Goal: Task Accomplishment & Management: Complete application form

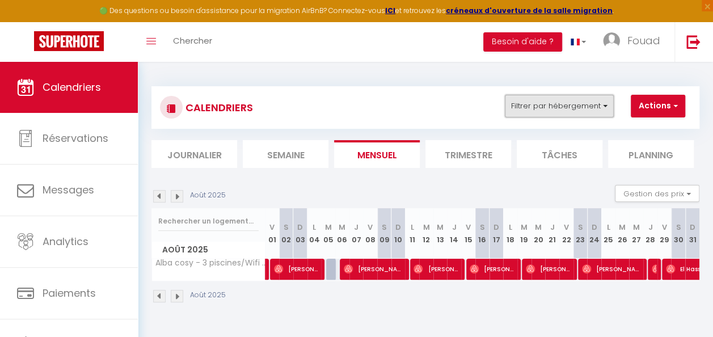
click at [591, 103] on button "Filtrer par hébergement" at bounding box center [558, 106] width 109 height 23
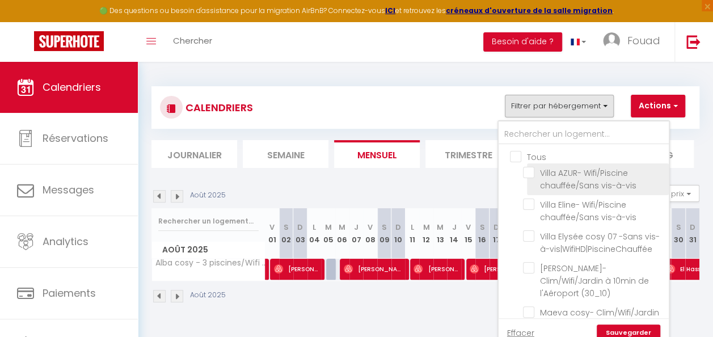
click at [531, 176] on input "Villa AZUR- Wifi/Piscine chauffée/Sans vis-à-vis" at bounding box center [594, 172] width 142 height 11
checkbox input "true"
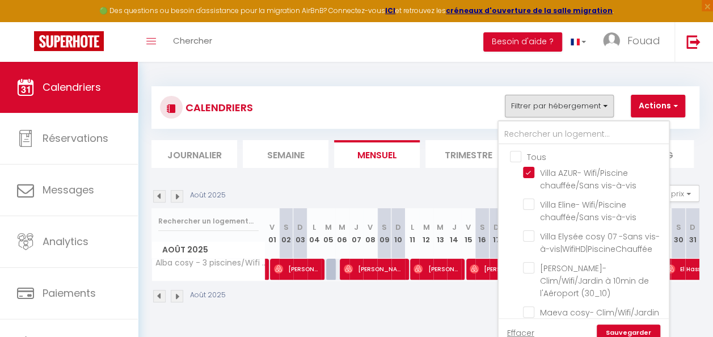
click at [647, 334] on link "Sauvegarder" at bounding box center [627, 332] width 63 height 17
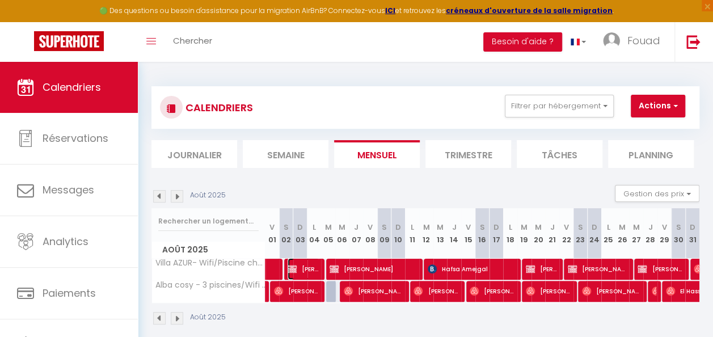
click at [299, 270] on span "[PERSON_NAME]" at bounding box center [303, 269] width 32 height 22
select select "OK"
select select "KO"
select select "1"
select select "0"
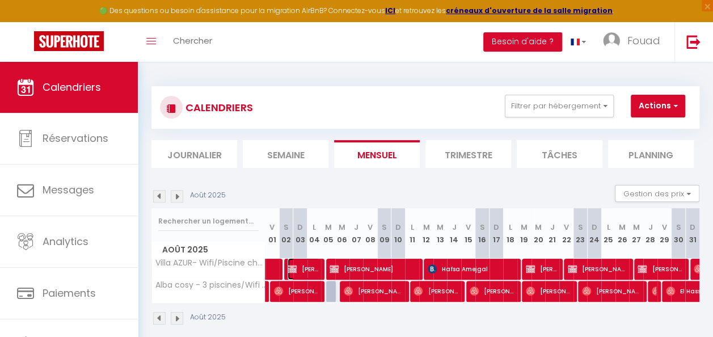
select select "1"
select select
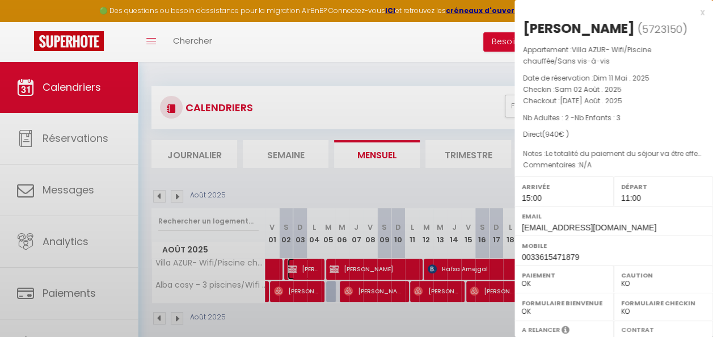
select select "34495"
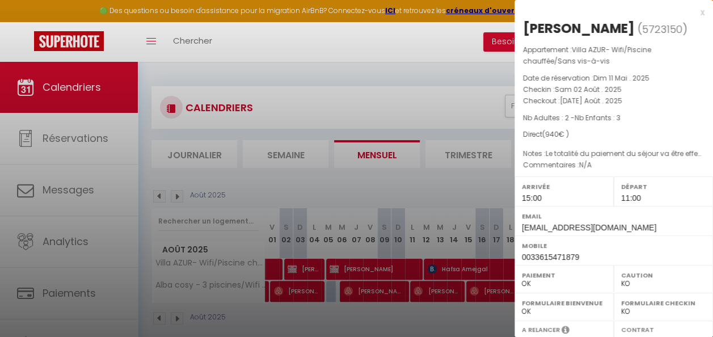
click at [361, 109] on div at bounding box center [356, 168] width 713 height 337
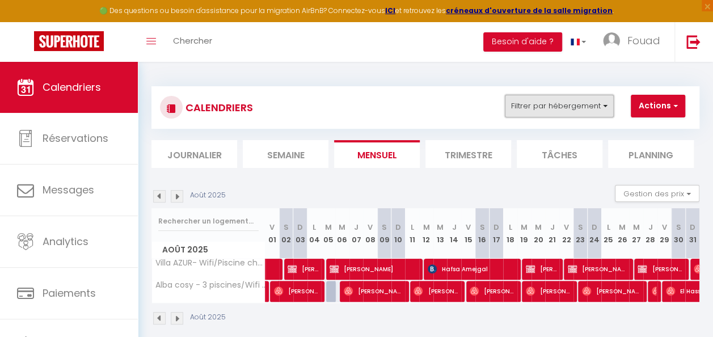
click at [593, 114] on button "Filtrer par hébergement" at bounding box center [558, 106] width 109 height 23
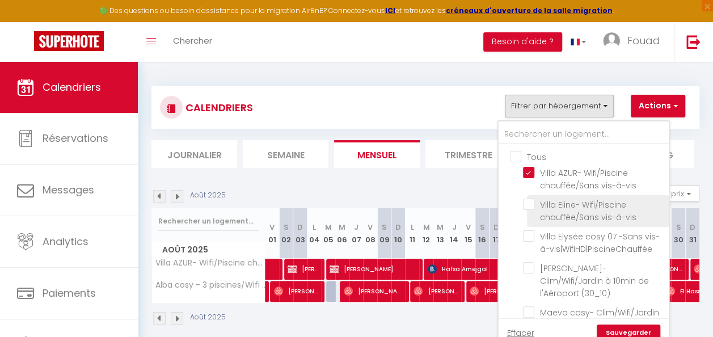
click at [527, 203] on input "Villa Eline- Wifi/Piscine chauffée/Sans vis-à-vis" at bounding box center [594, 203] width 142 height 11
checkbox input "true"
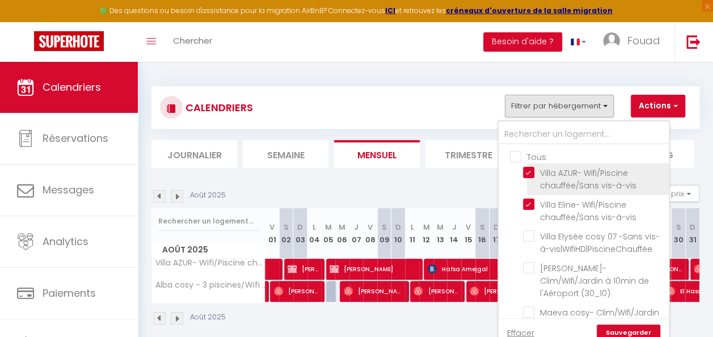
click at [532, 168] on input "Villa AZUR- Wifi/Piscine chauffée/Sans vis-à-vis" at bounding box center [594, 172] width 142 height 11
checkbox input "false"
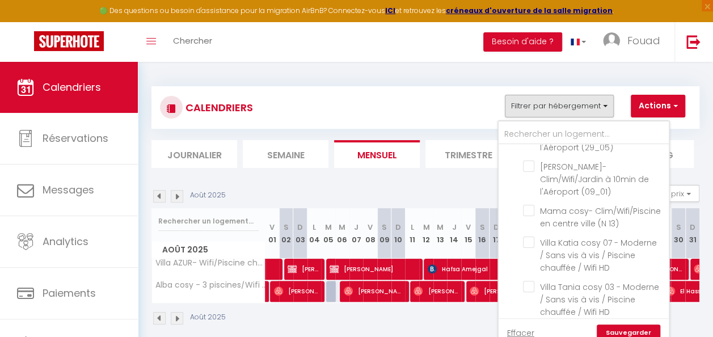
scroll to position [413, 0]
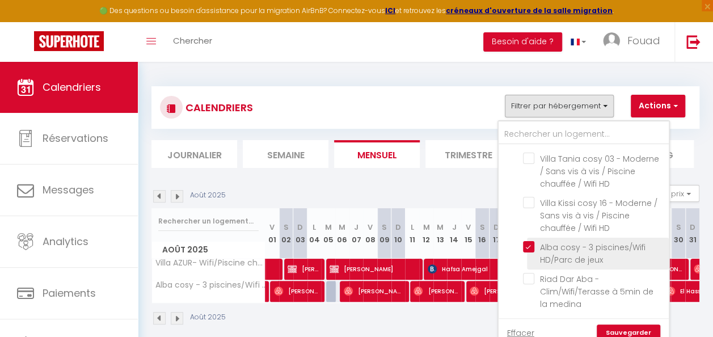
click at [532, 245] on input "Alba cosy - 3 piscines/Wifi HD/Parc de jeux" at bounding box center [594, 246] width 142 height 11
checkbox input "false"
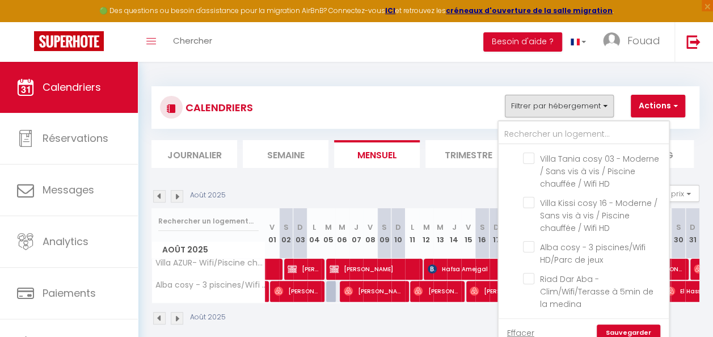
click at [624, 328] on link "Sauvegarder" at bounding box center [627, 332] width 63 height 17
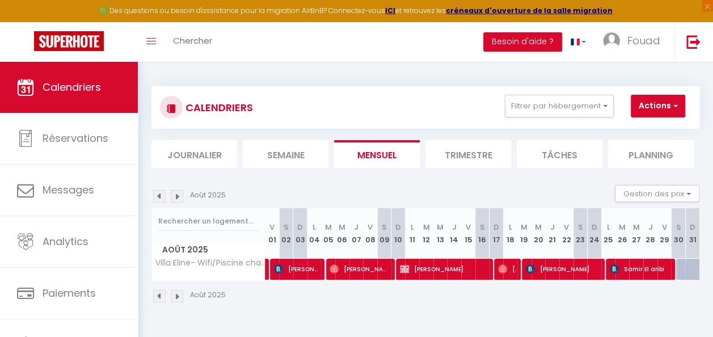
click at [440, 282] on div "Août 2025" at bounding box center [425, 297] width 548 height 33
click at [423, 270] on span "[PERSON_NAME]" at bounding box center [443, 269] width 86 height 22
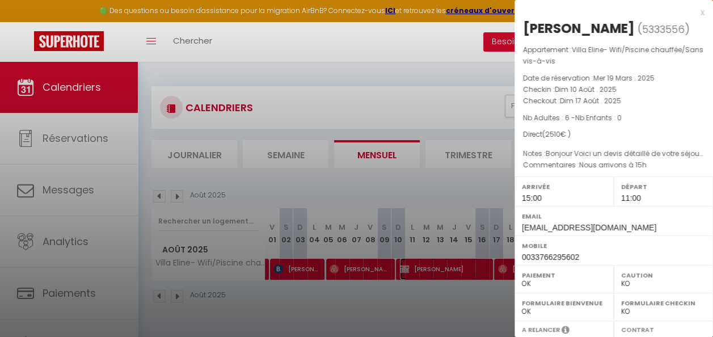
scroll to position [200, 0]
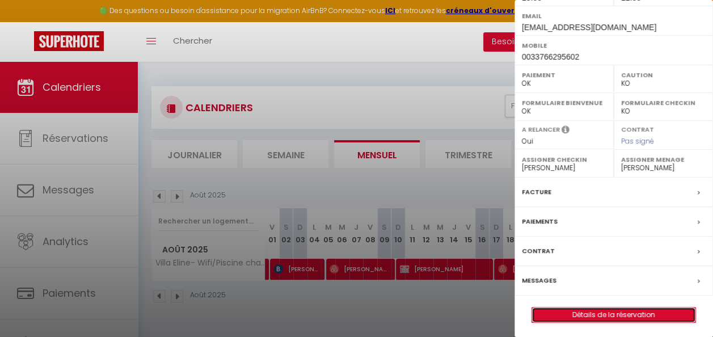
click at [590, 312] on link "Détails de la réservation" at bounding box center [613, 314] width 163 height 15
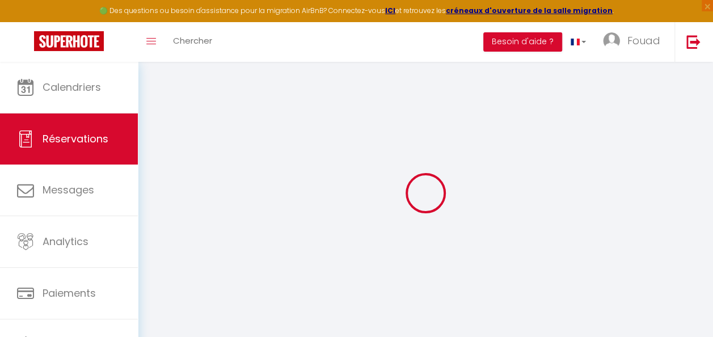
type input "Watil"
type input "Oufkir"
type input "[EMAIL_ADDRESS][DOMAIN_NAME]"
type input "0033766295602"
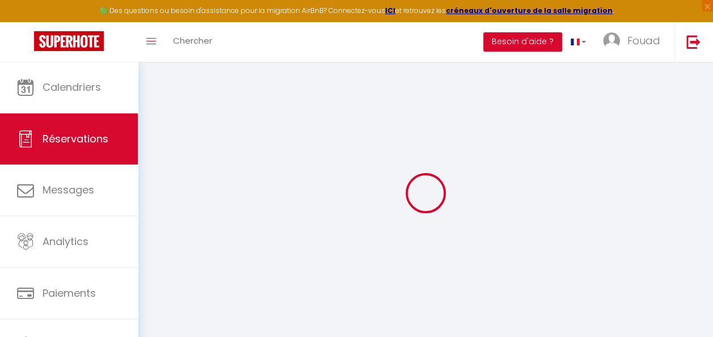
type input "0766295602"
select select
select select "51234"
select select "1"
type input "Dim 10 Août 2025"
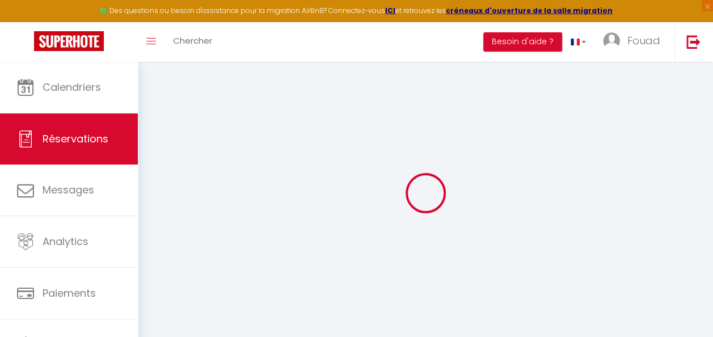
select select
type input "Dim 17 Août 2025"
select select
type input "6"
select select "12"
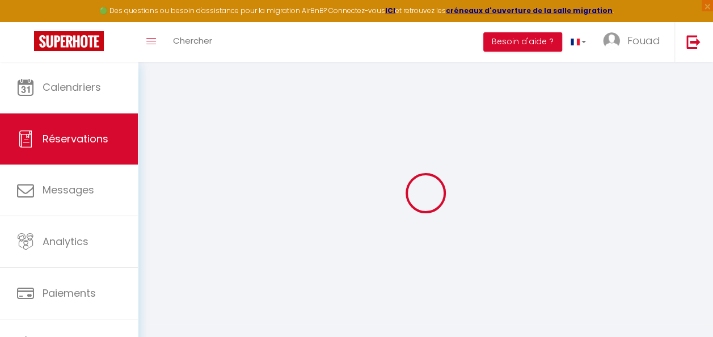
select select
type input "2450"
checkbox input "false"
type input "60"
type input "0"
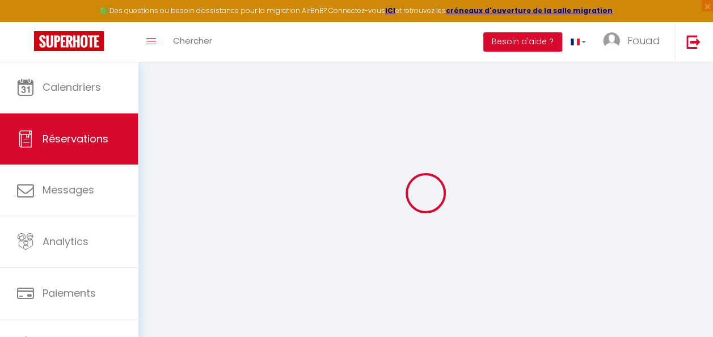
type input "0"
select select
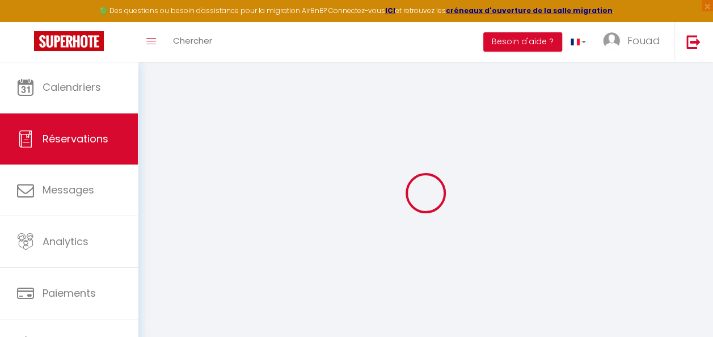
select select "14"
checkbox input "false"
select select
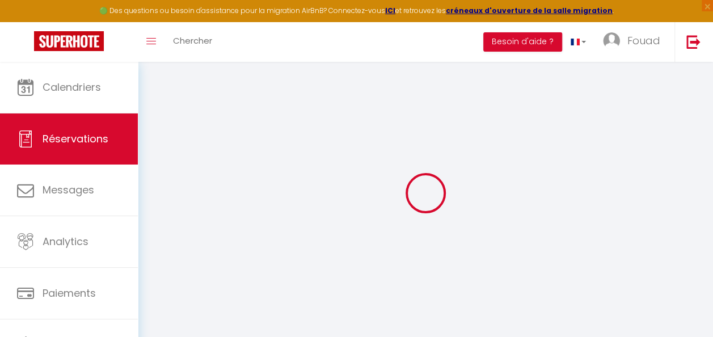
checkbox input "false"
select select
checkbox input "false"
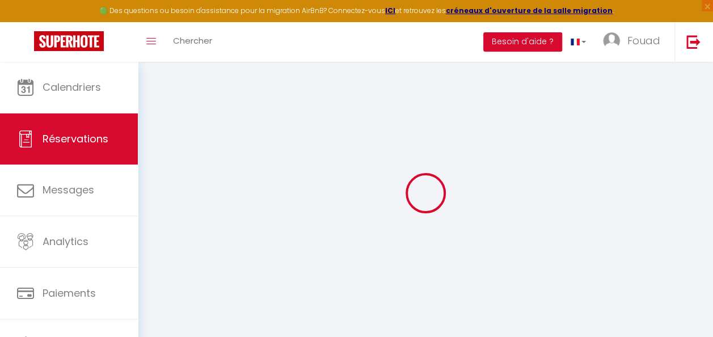
type textarea "Nous arrivons à 15h"
type textarea "Bonjour Voici un devis détaillé de votre séjour dans la [GEOGRAPHIC_DATA]. Acom…"
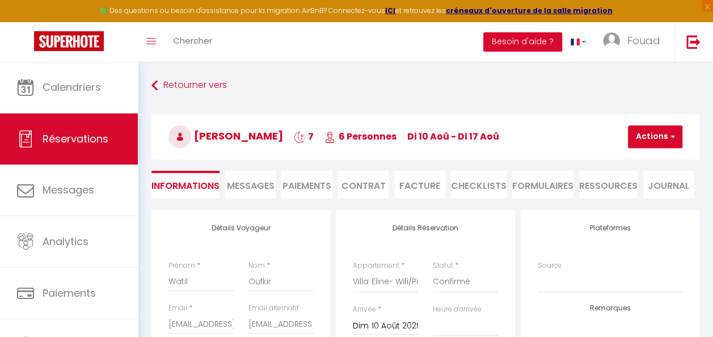
select select
type input "60"
select select
checkbox input "false"
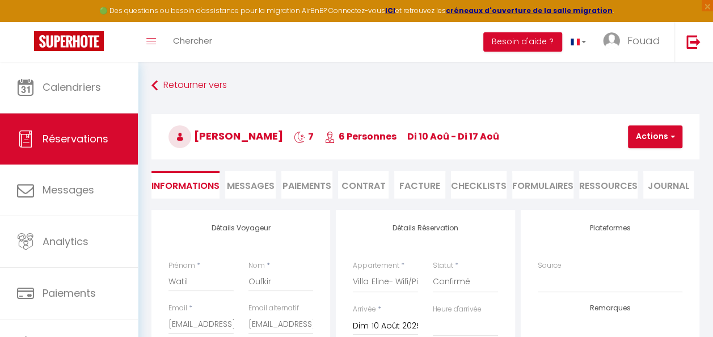
select select
checkbox input "false"
select select "15:00"
select select "11:00"
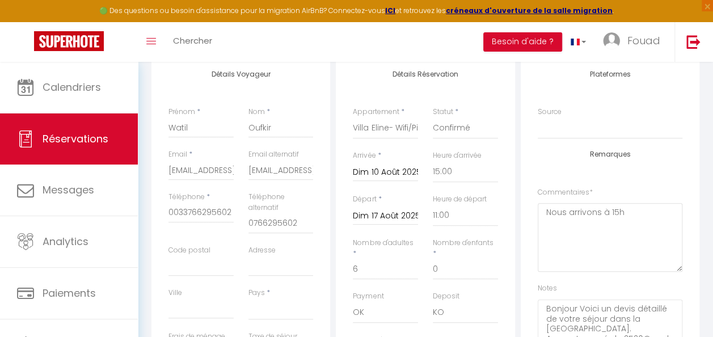
scroll to position [154, 0]
